Goal: Register for event/course

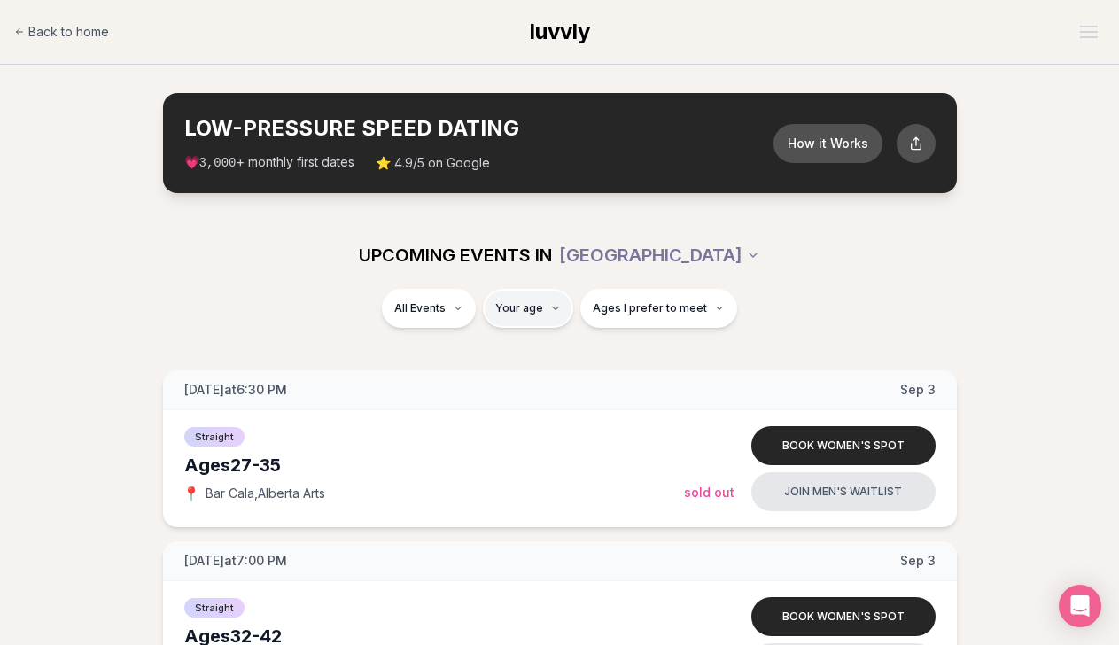
type input "**"
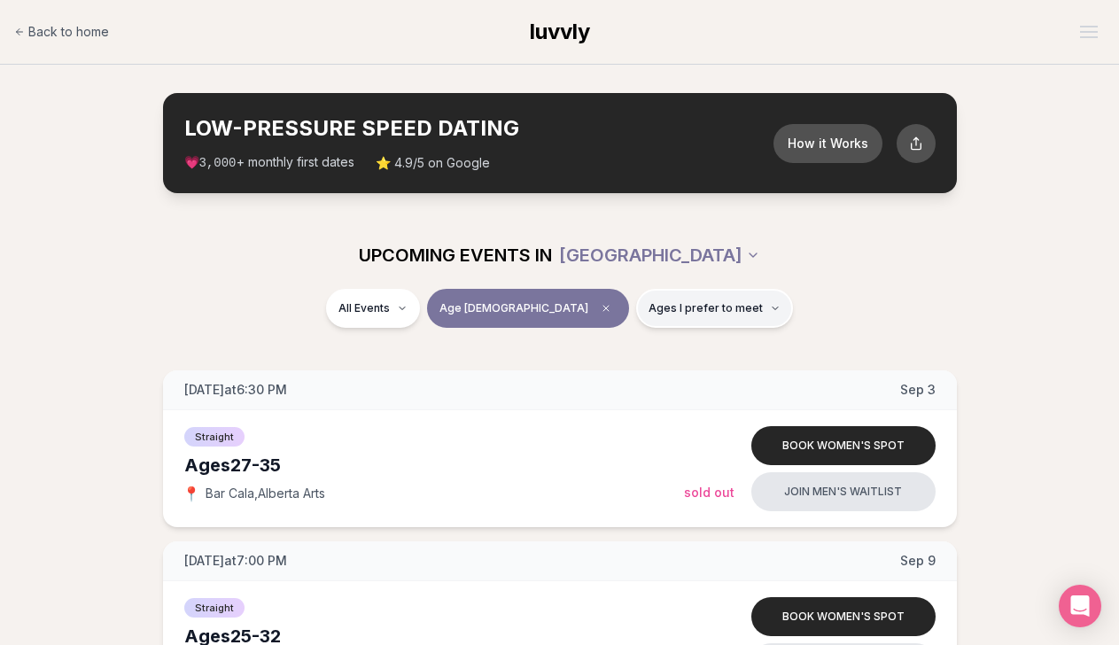
click at [648, 308] on span "Ages I prefer to meet" at bounding box center [705, 308] width 114 height 14
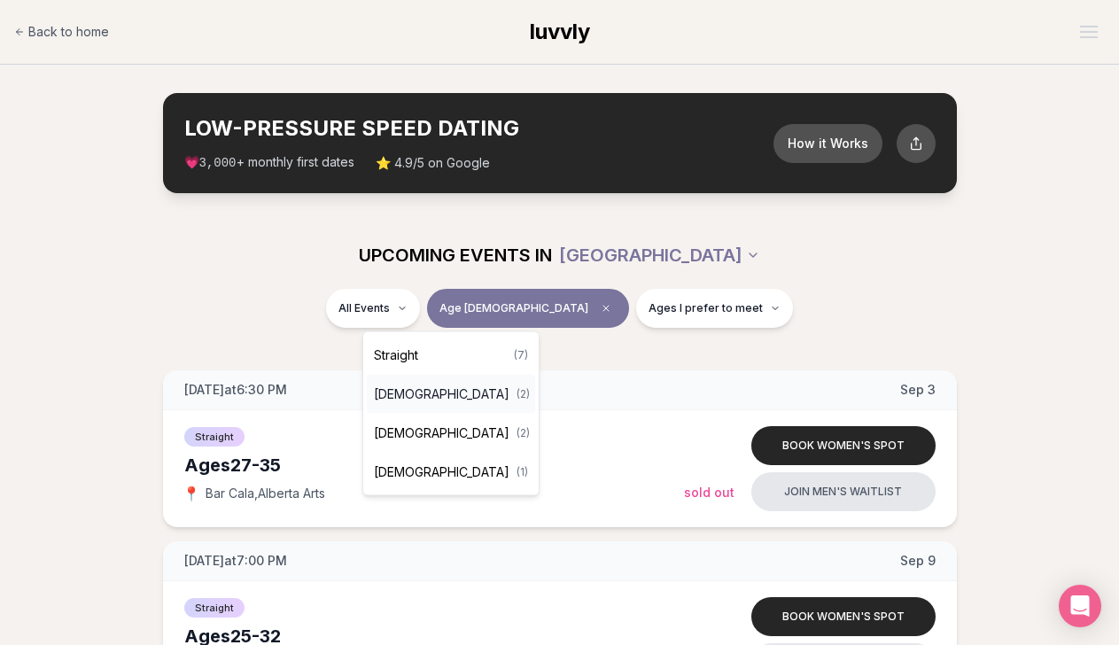
click at [442, 393] on span "[DEMOGRAPHIC_DATA]" at bounding box center [442, 394] width 136 height 18
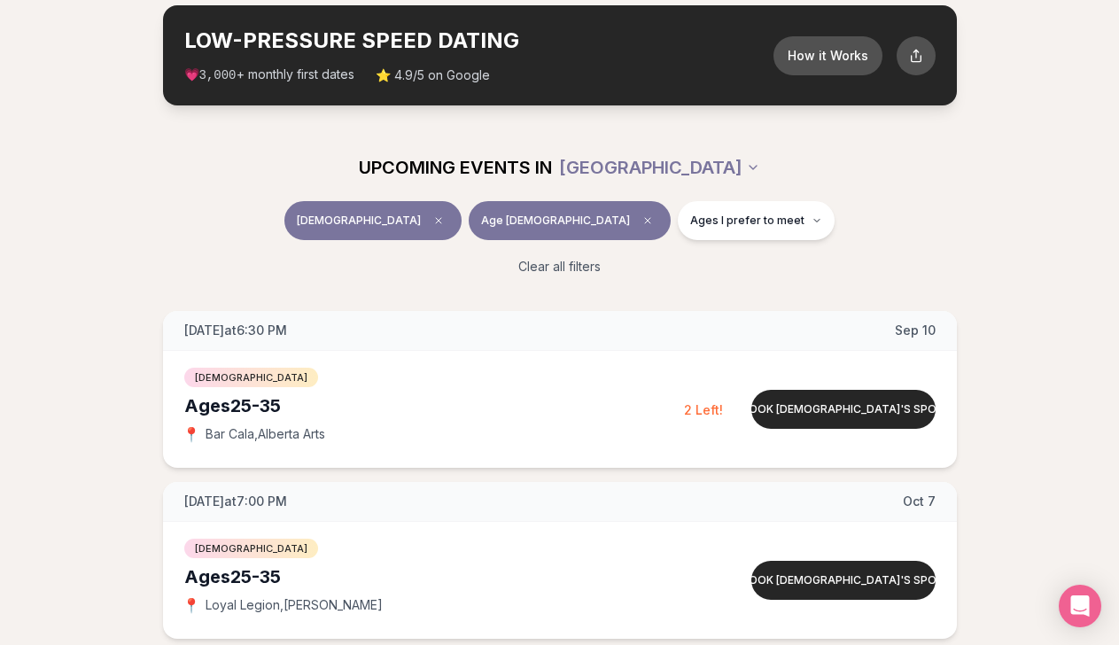
scroll to position [85, 0]
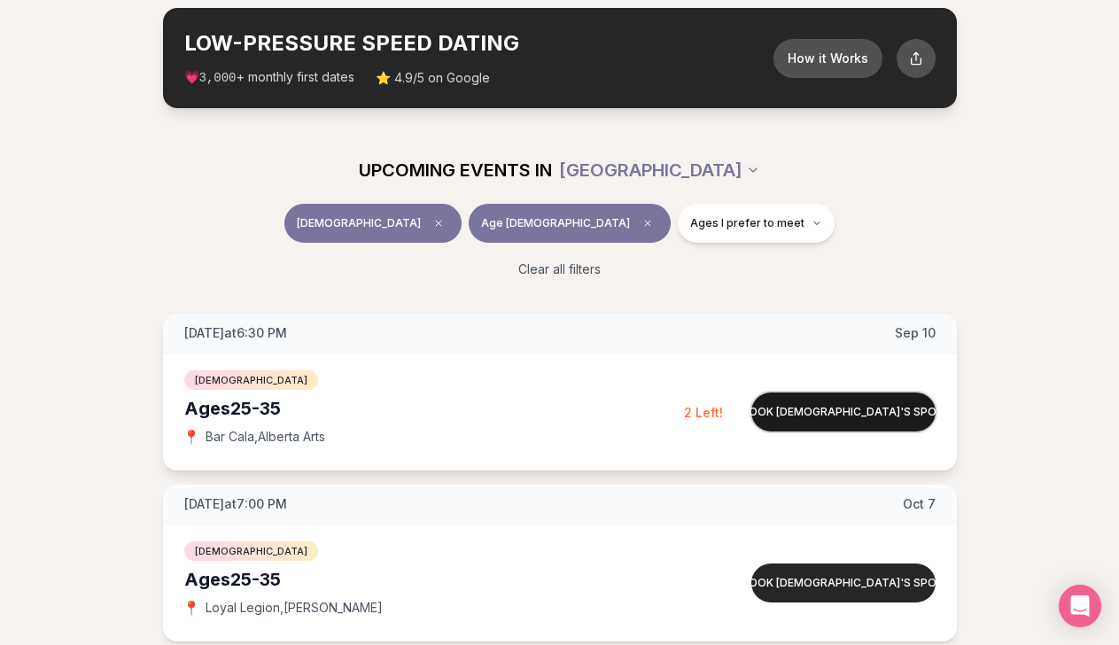
click at [826, 421] on button "Book [DEMOGRAPHIC_DATA]'s spot" at bounding box center [843, 411] width 184 height 39
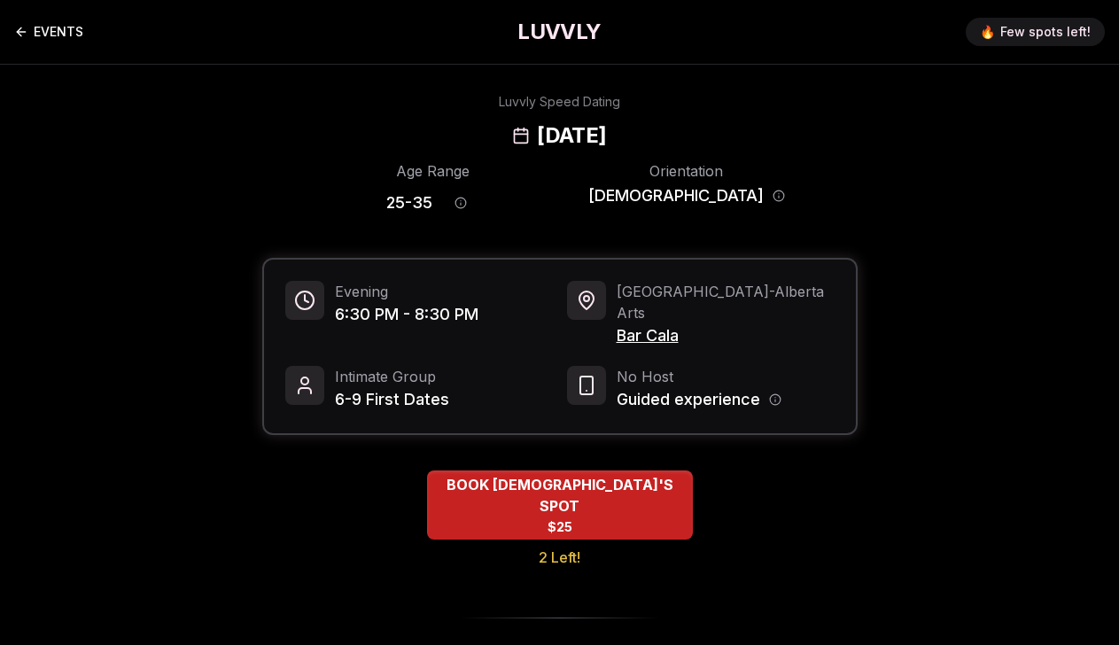
click at [45, 19] on link "EVENTS" at bounding box center [48, 31] width 69 height 35
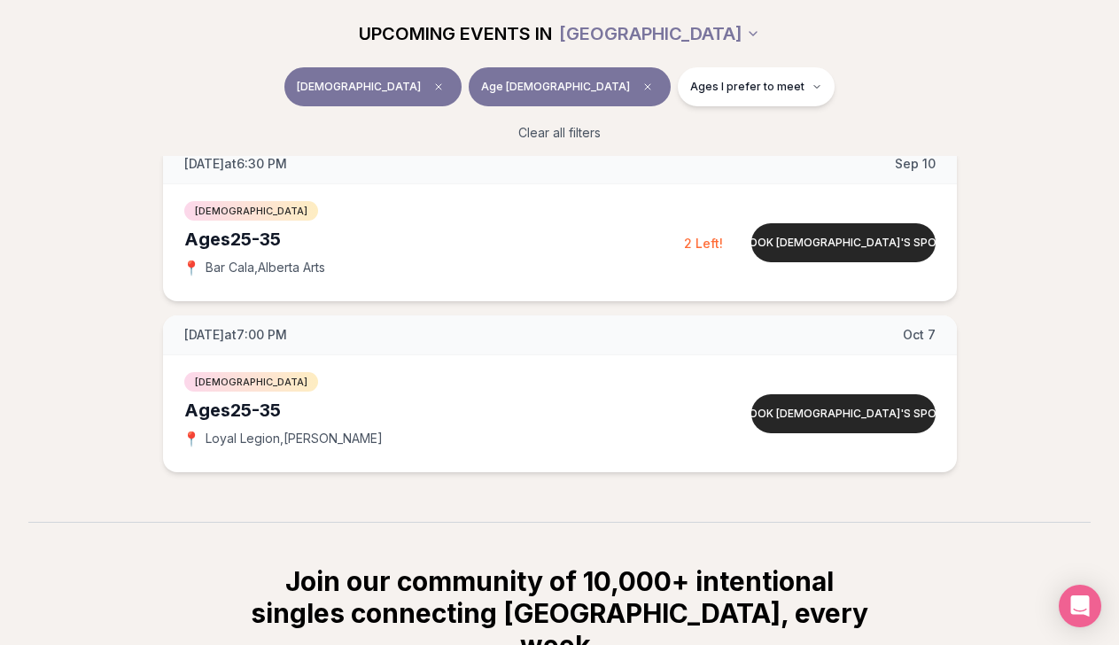
scroll to position [264, 0]
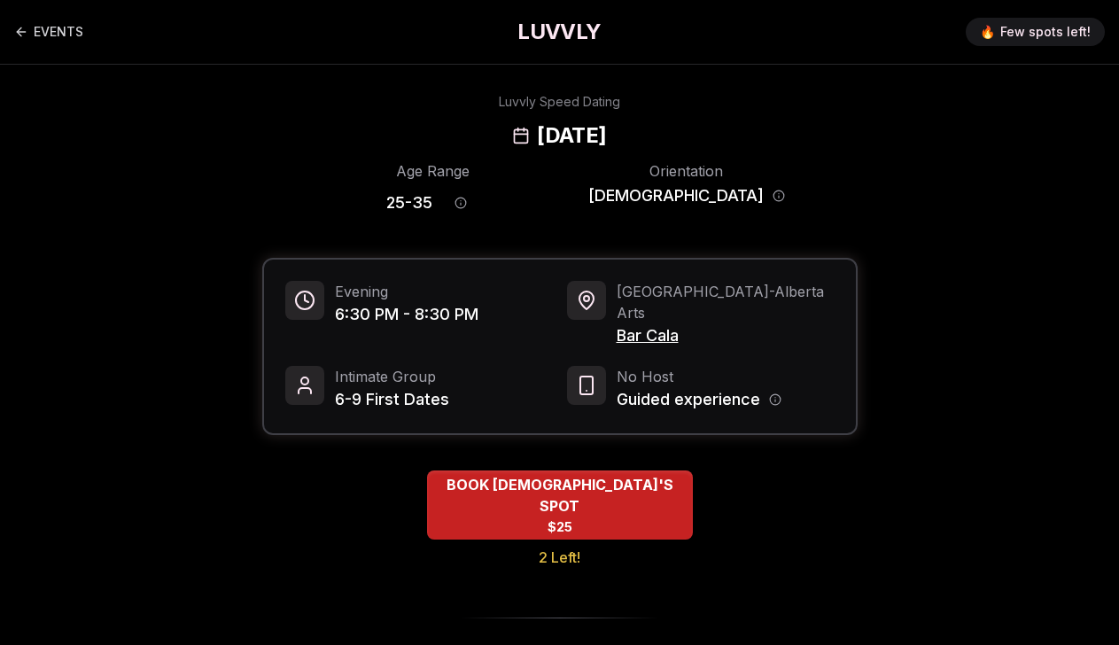
scroll to position [85, 0]
click at [27, 27] on icon "Back to events" at bounding box center [21, 32] width 14 height 14
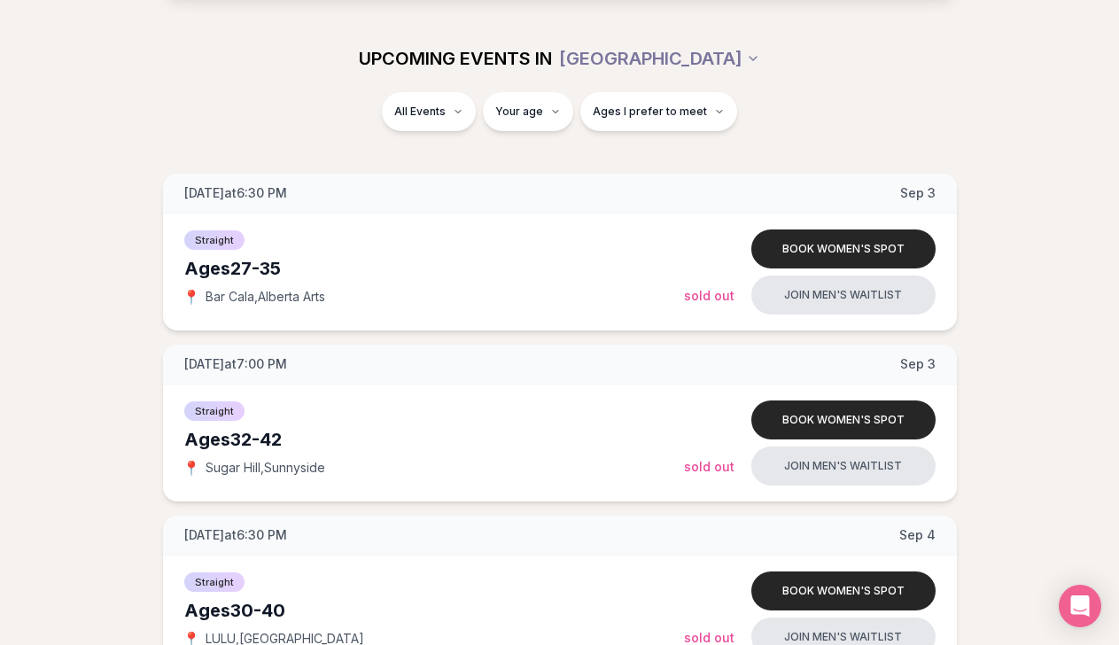
scroll to position [202, 0]
